Goal: Check status: Check status

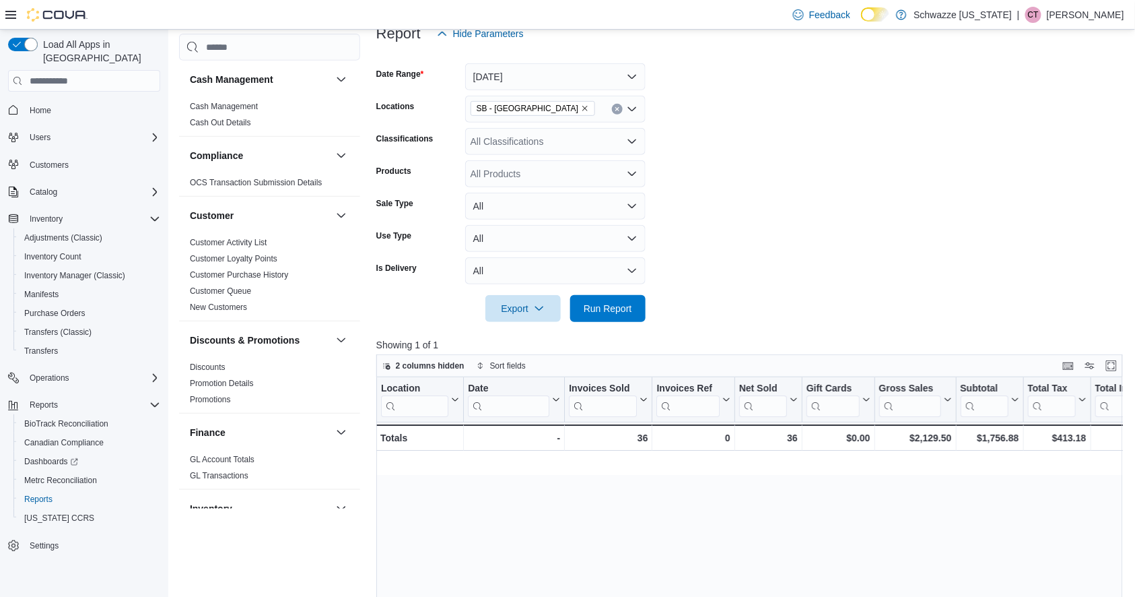
scroll to position [0, 882]
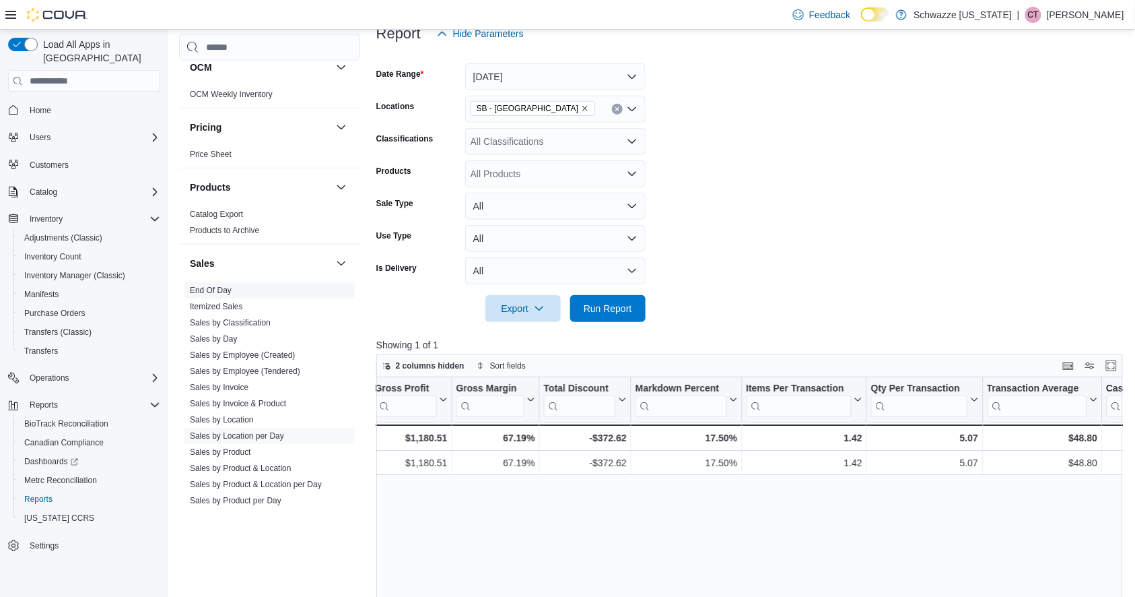
click at [223, 291] on link "End Of Day" at bounding box center [211, 290] width 42 height 9
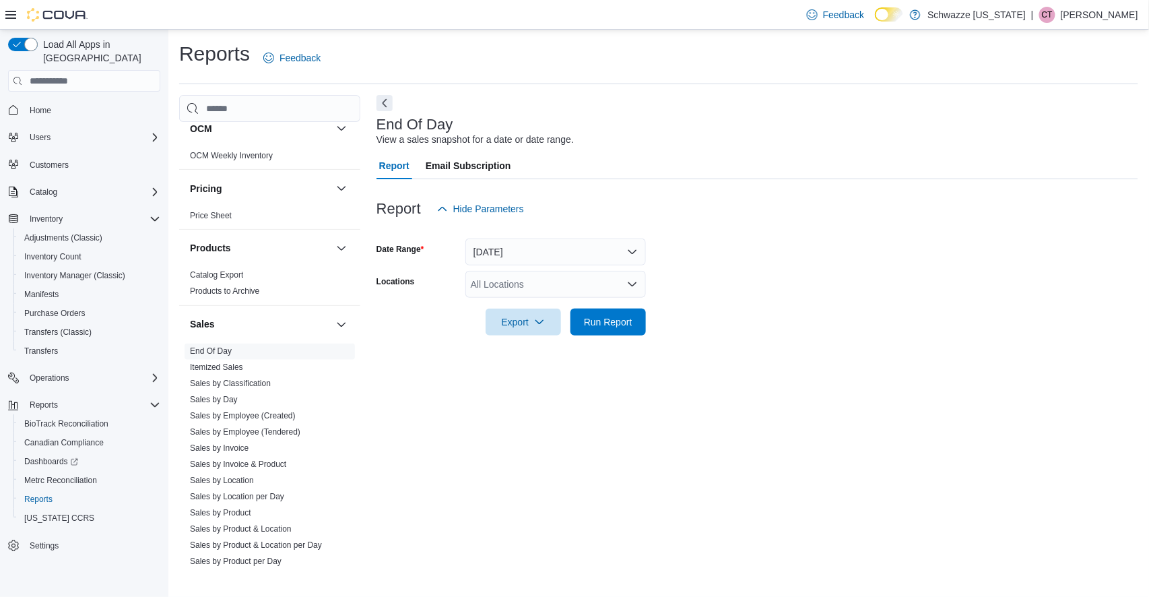
click at [537, 288] on div "All Locations" at bounding box center [555, 284] width 180 height 27
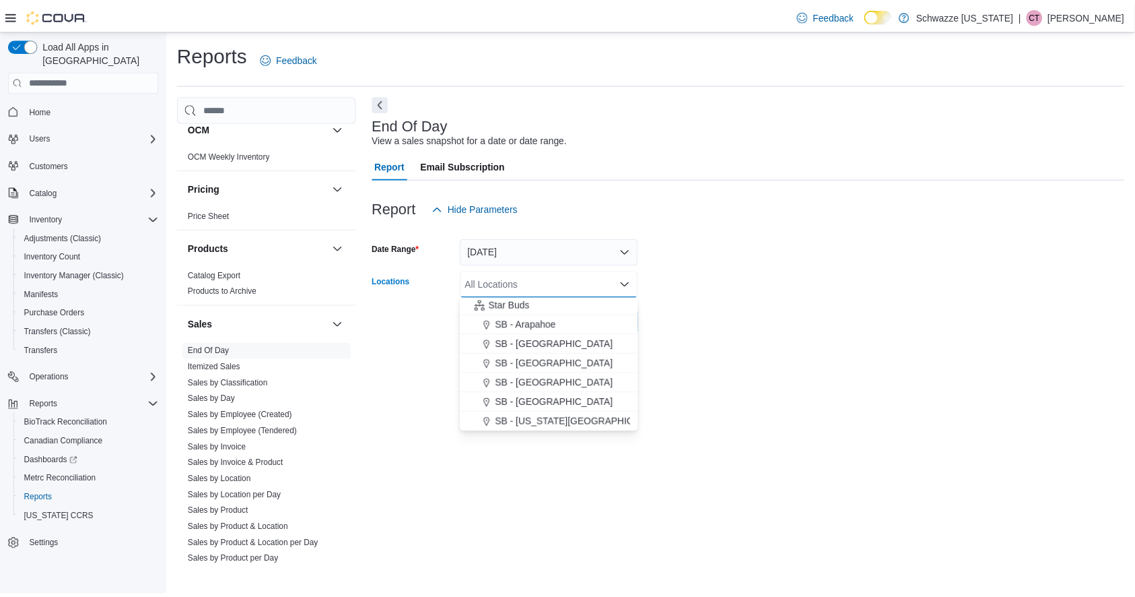
scroll to position [179, 0]
click at [543, 399] on span "SB - [GEOGRAPHIC_DATA]" at bounding box center [560, 401] width 119 height 13
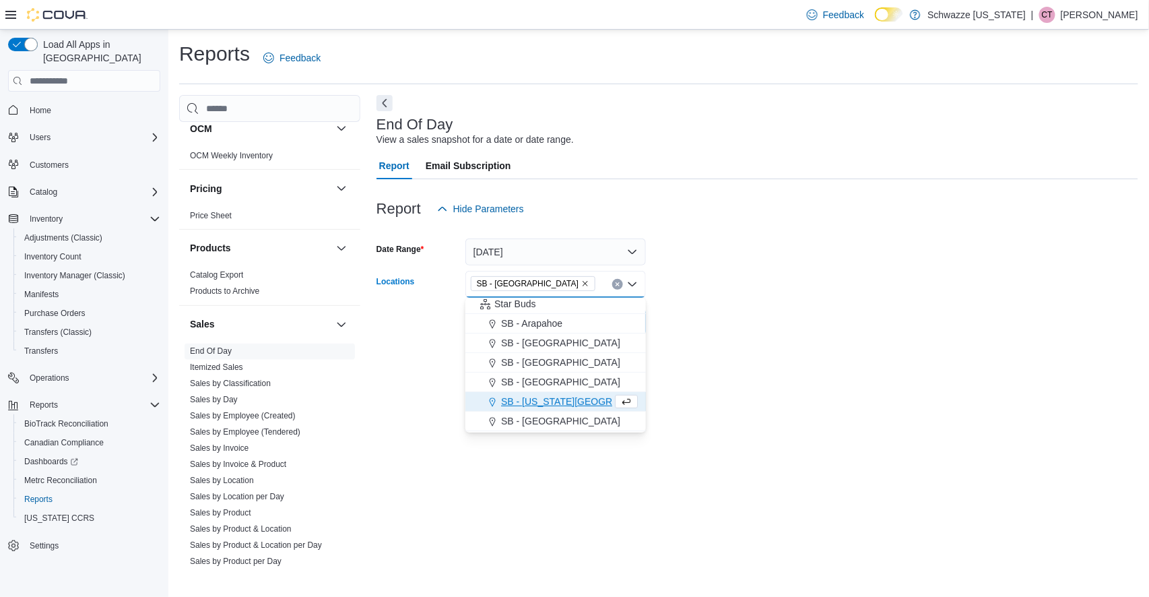
click at [732, 366] on div "End Of Day View a sales snapshot for a date or date range. Report Email Subscri…" at bounding box center [757, 332] width 762 height 475
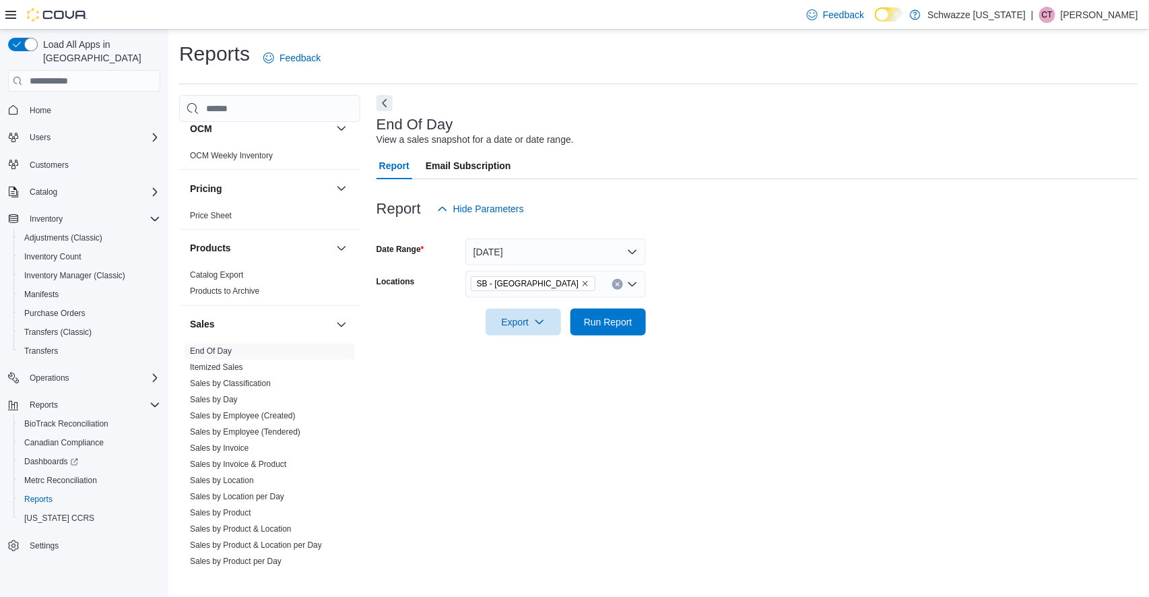
click at [647, 332] on form "Date Range [DATE] Locations SB - [GEOGRAPHIC_DATA] Export Run Report" at bounding box center [757, 278] width 762 height 113
click at [618, 321] on span "Run Report" at bounding box center [608, 321] width 48 height 13
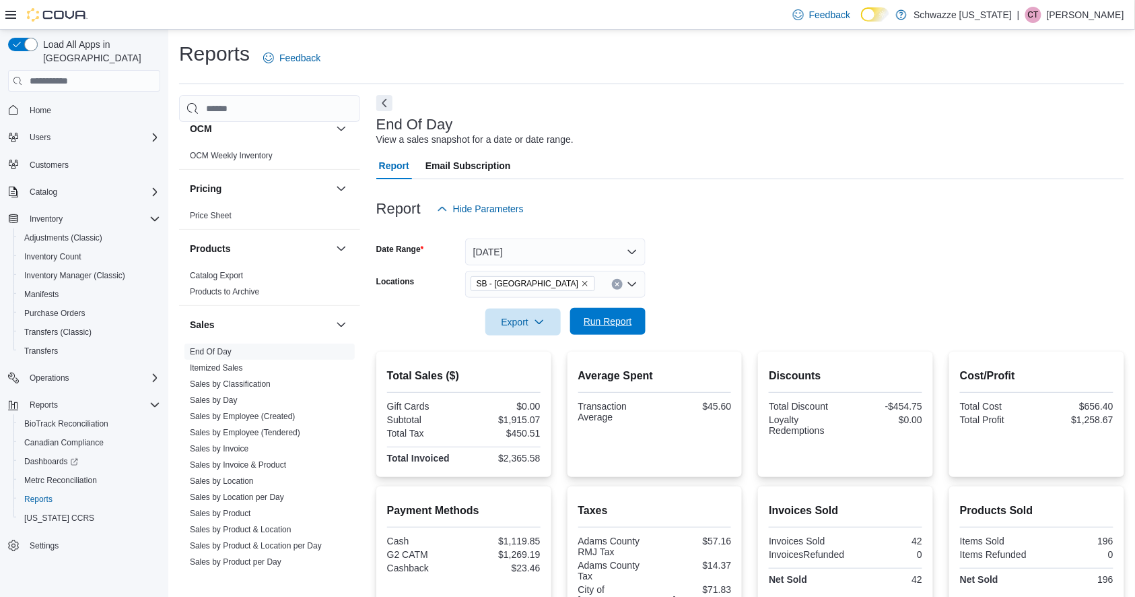
click at [626, 323] on span "Run Report" at bounding box center [608, 321] width 48 height 13
